Goal: Information Seeking & Learning: Learn about a topic

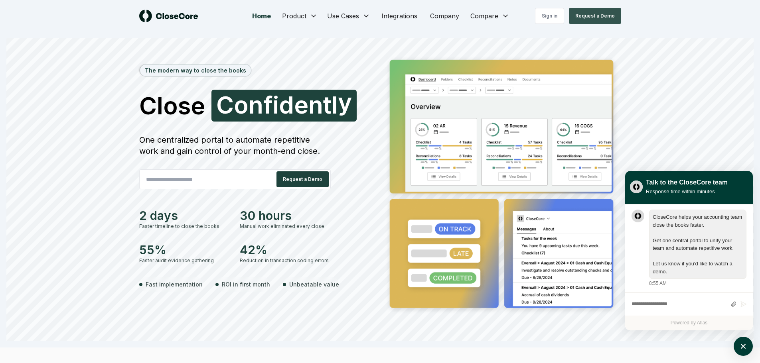
click at [594, 16] on button "Request a Demo" at bounding box center [595, 16] width 52 height 16
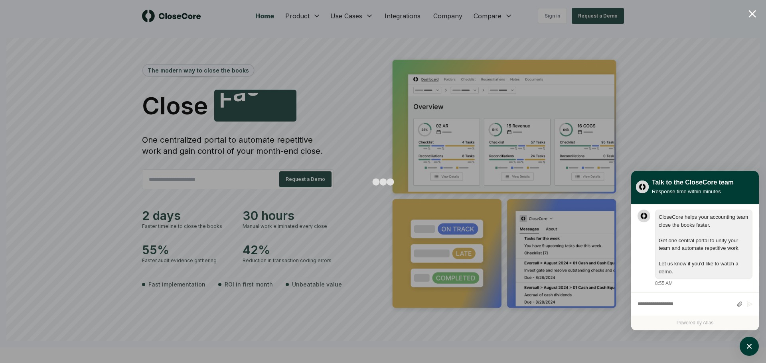
click at [760, 14] on div at bounding box center [383, 181] width 766 height 363
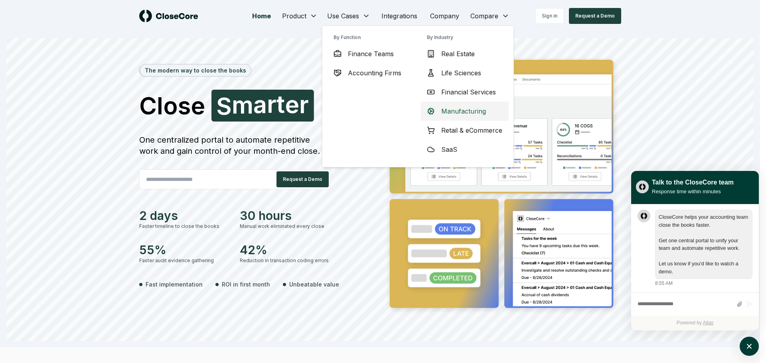
click at [462, 113] on span "Manufacturing" at bounding box center [463, 112] width 45 height 10
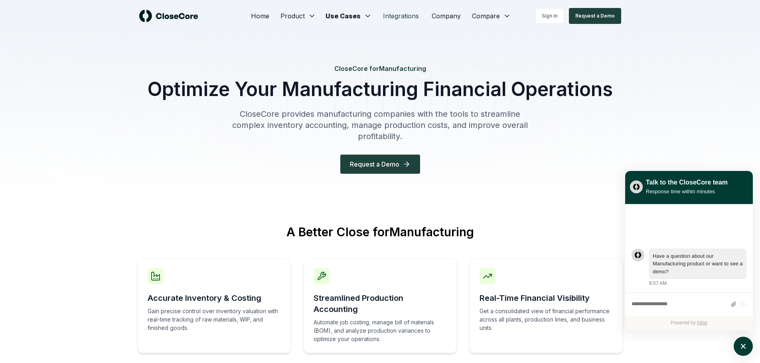
click at [389, 15] on link "Integrations" at bounding box center [401, 16] width 49 height 16
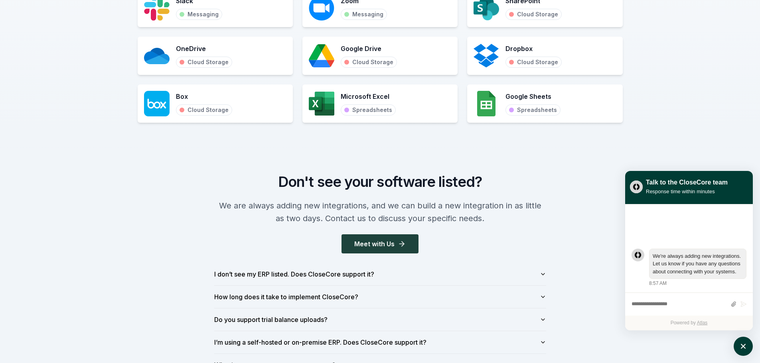
scroll to position [829, 0]
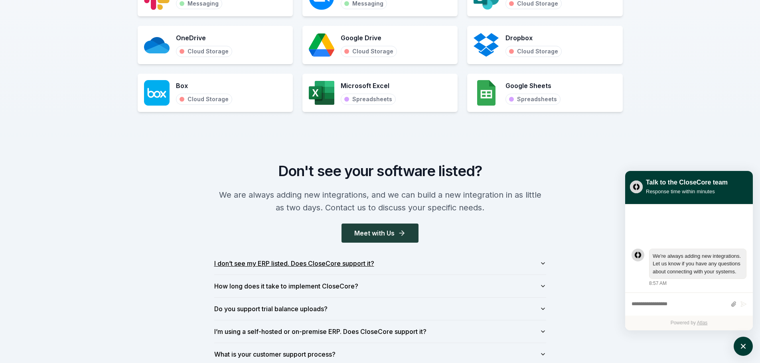
click at [267, 261] on button "I don’t see my ERP listed. Does CloseCore support it?" at bounding box center [380, 264] width 332 height 22
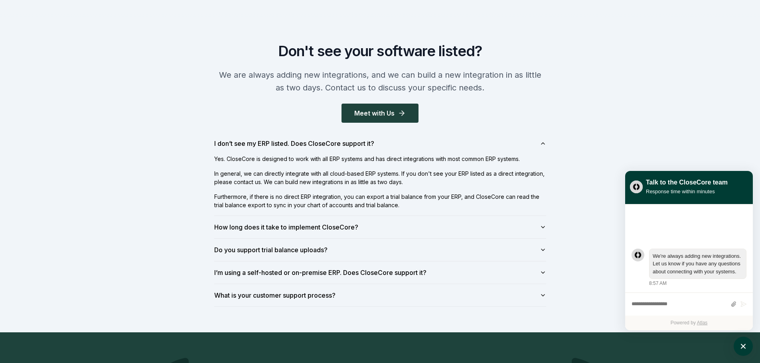
scroll to position [954, 0]
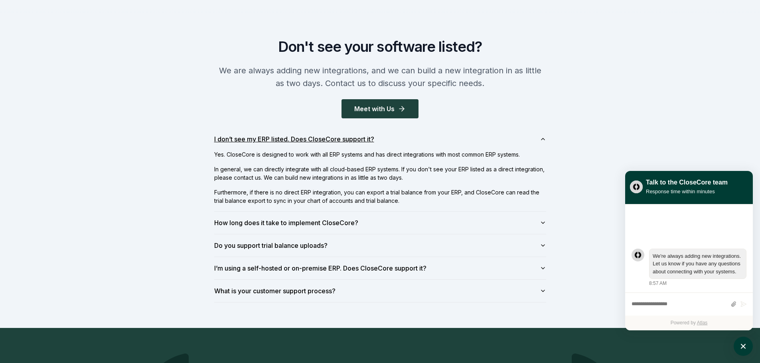
click at [541, 137] on icon "button" at bounding box center [543, 139] width 6 height 6
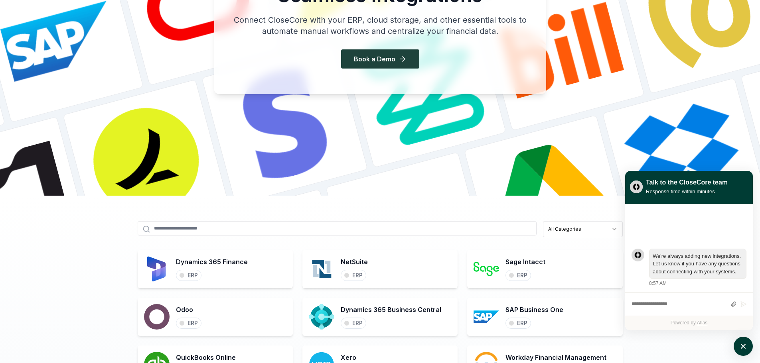
scroll to position [0, 0]
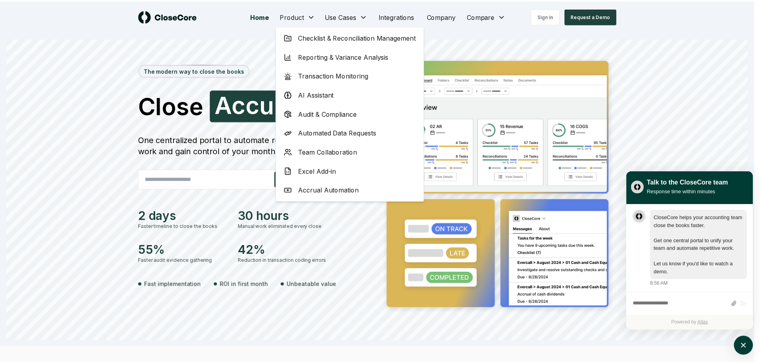
scroll to position [0, 0]
